Goal: Information Seeking & Learning: Learn about a topic

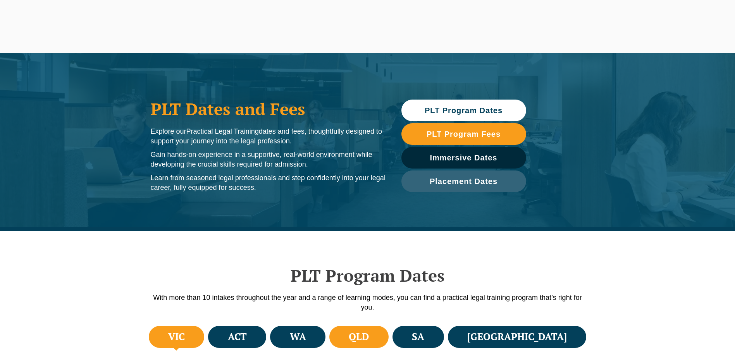
click at [388, 332] on li "QLD" at bounding box center [358, 337] width 59 height 22
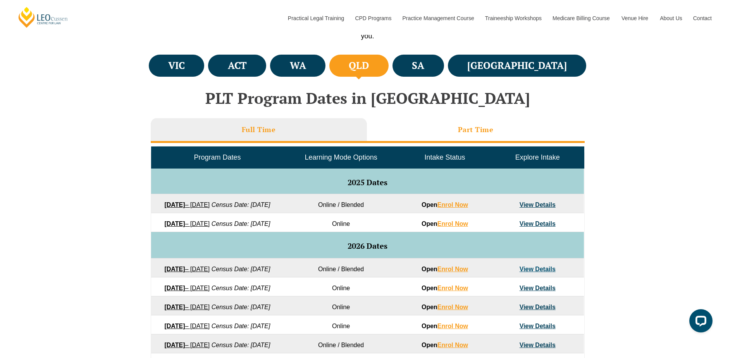
click at [503, 137] on li "Part Time" at bounding box center [476, 130] width 218 height 25
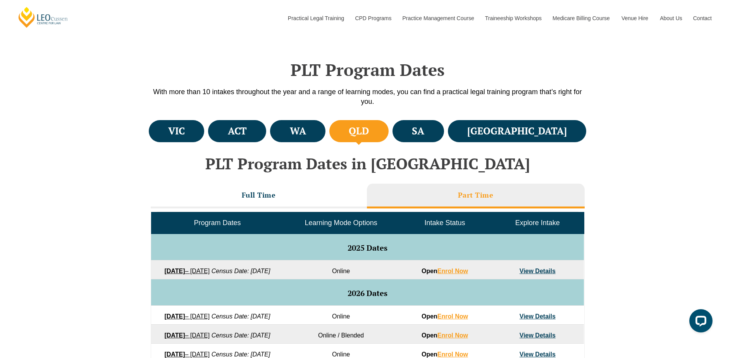
scroll to position [349, 0]
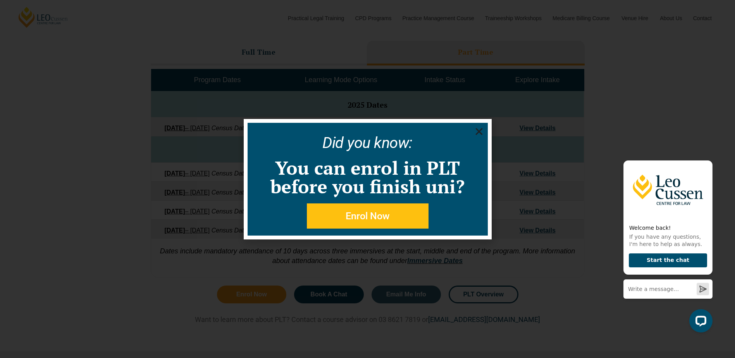
click at [476, 132] on icon "Close" at bounding box center [479, 132] width 10 height 10
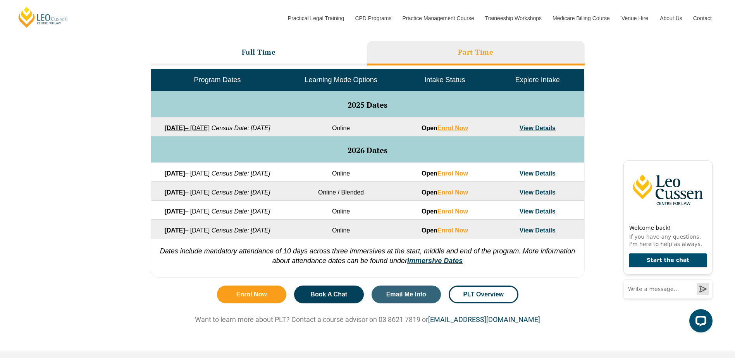
click at [542, 177] on link "View Details" at bounding box center [537, 173] width 36 height 7
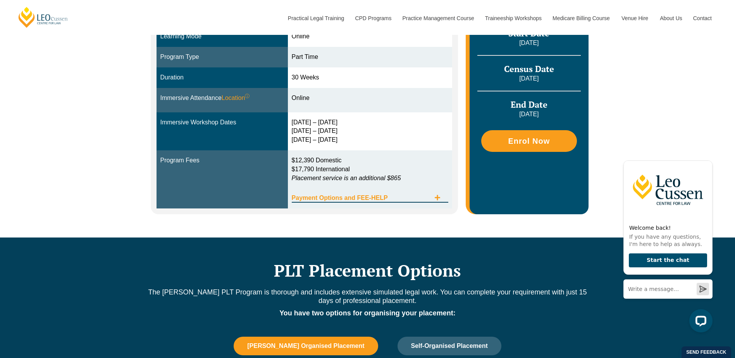
click at [434, 196] on span "Tabs. Open items with Enter or Space, close with Escape and navigate using the …" at bounding box center [437, 197] width 14 height 7
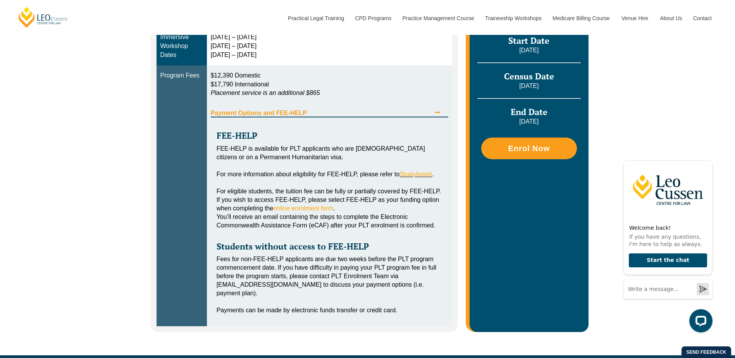
scroll to position [349, 0]
